Goal: Information Seeking & Learning: Learn about a topic

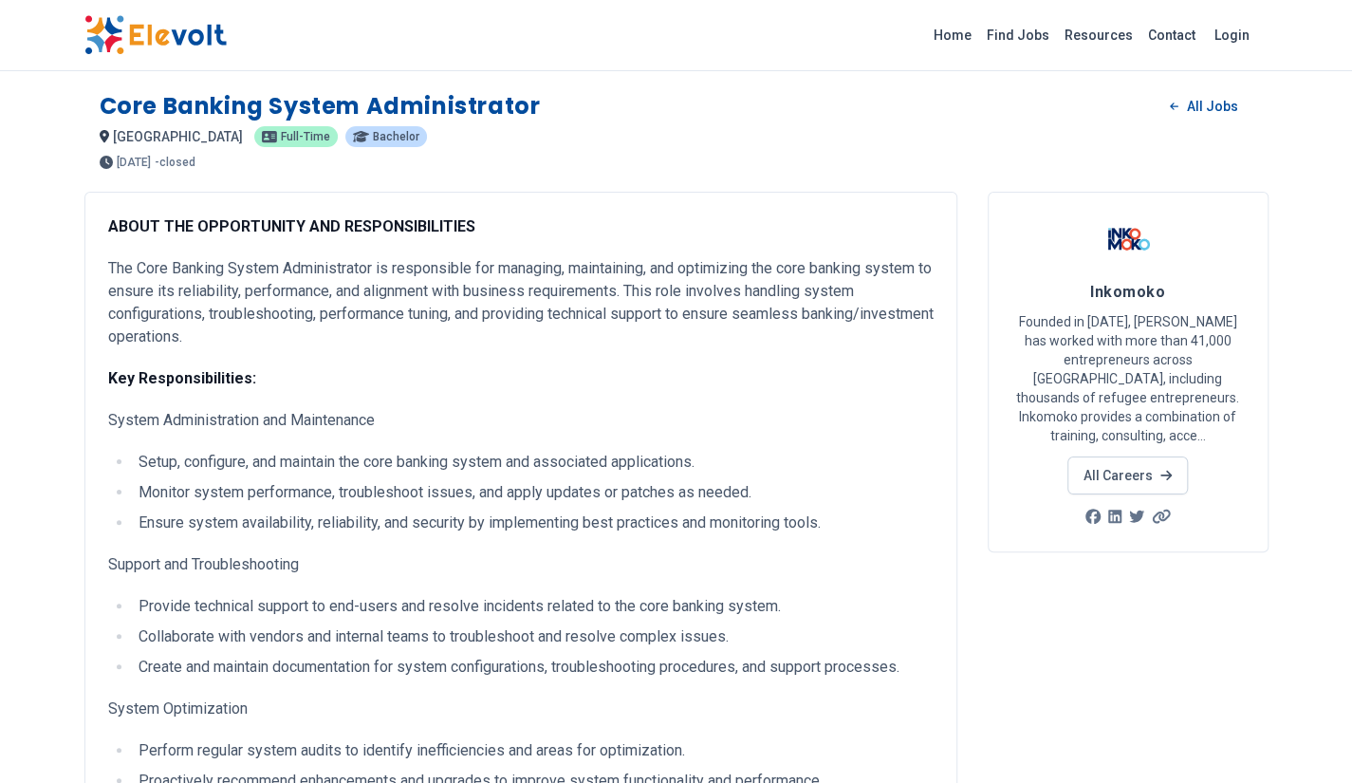
drag, startPoint x: 237, startPoint y: 36, endPoint x: 116, endPoint y: 32, distance: 121.5
click at [116, 32] on div "Home Find Jobs Resources Contact Login" at bounding box center [676, 35] width 1215 height 40
click at [211, 42] on img at bounding box center [155, 35] width 142 height 40
click at [284, 43] on div "Home Find Jobs Resources Contact Login" at bounding box center [676, 35] width 1215 height 40
